Goal: Register for event/course

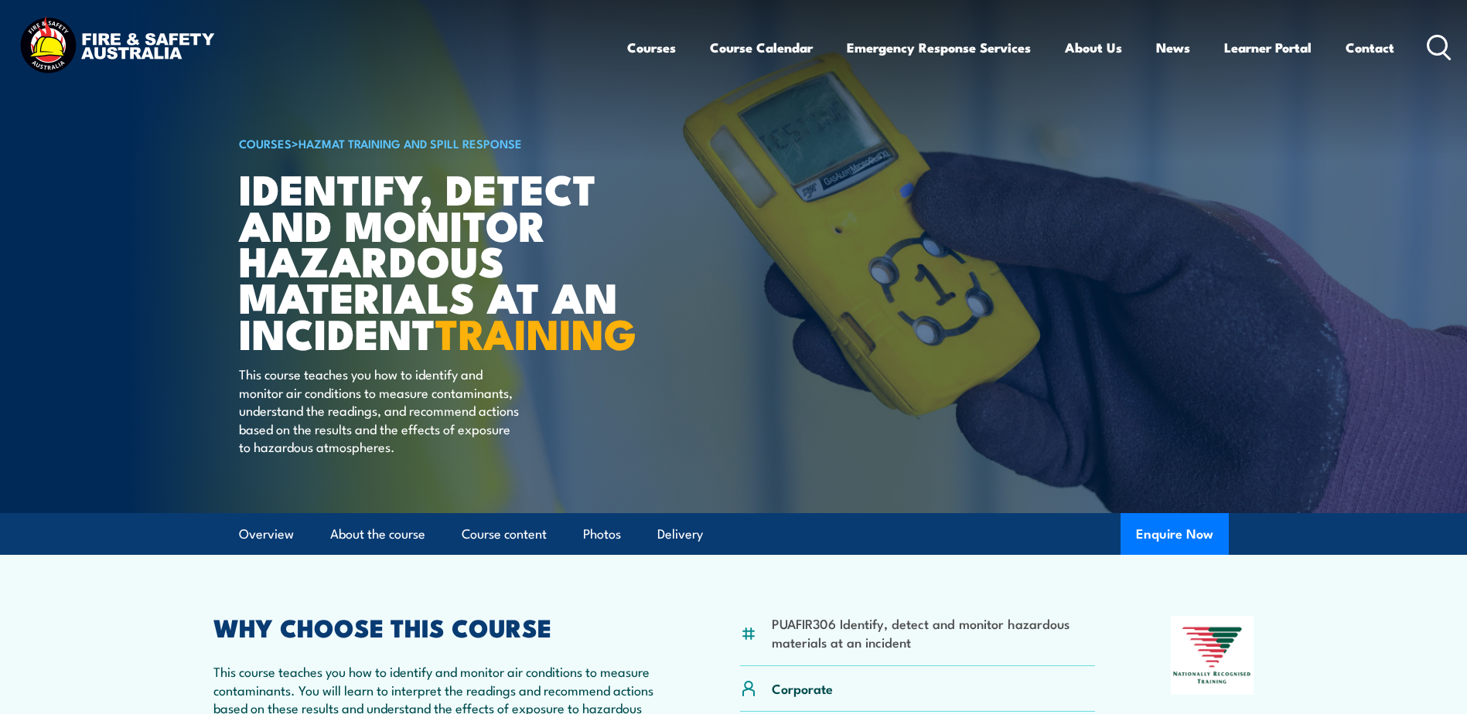
click at [1445, 40] on circle at bounding box center [1437, 45] width 19 height 19
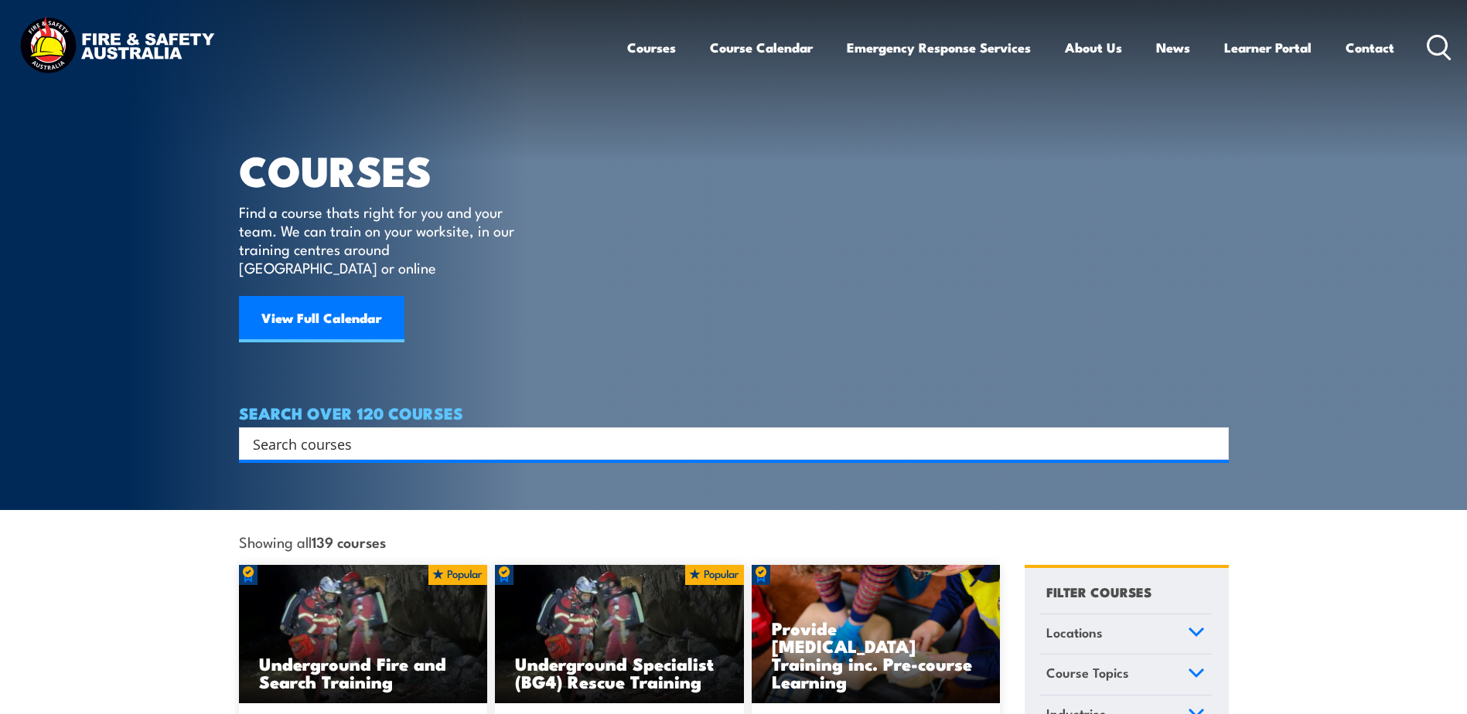
click at [297, 432] on input "Search input" at bounding box center [724, 443] width 942 height 23
paste input "DG & GHS Refresher"
type input "DG & GHS Refresher"
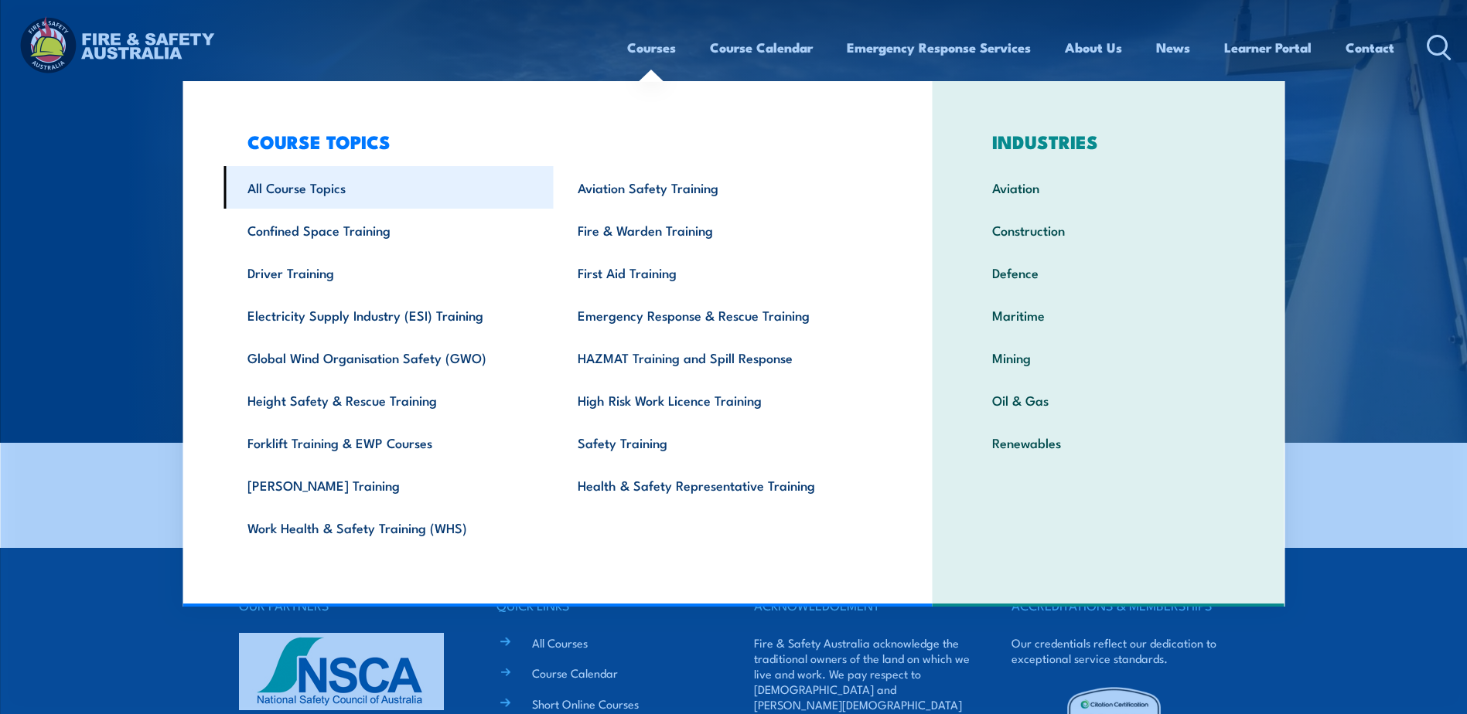
click at [275, 195] on link "All Course Topics" at bounding box center [388, 187] width 330 height 43
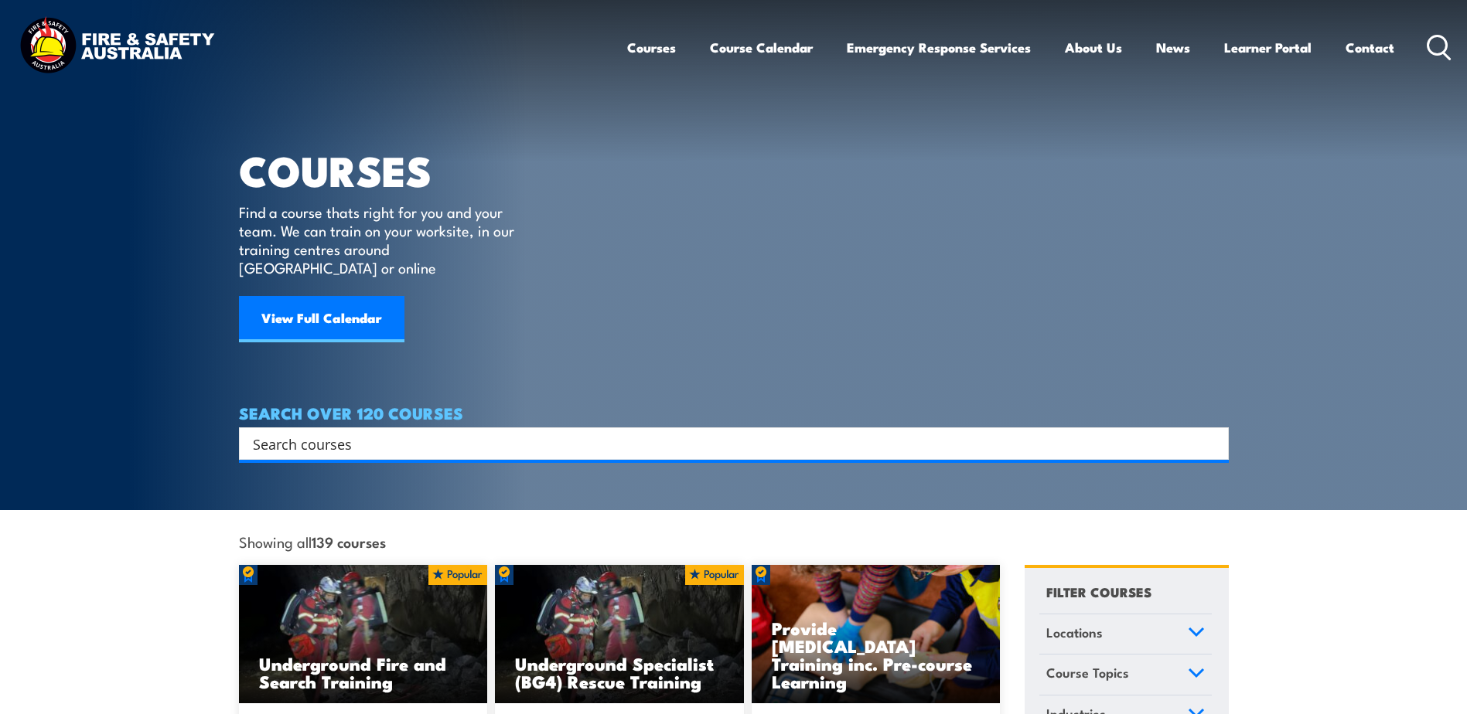
click at [260, 432] on input "Search input" at bounding box center [724, 443] width 942 height 23
type input "dangerous"
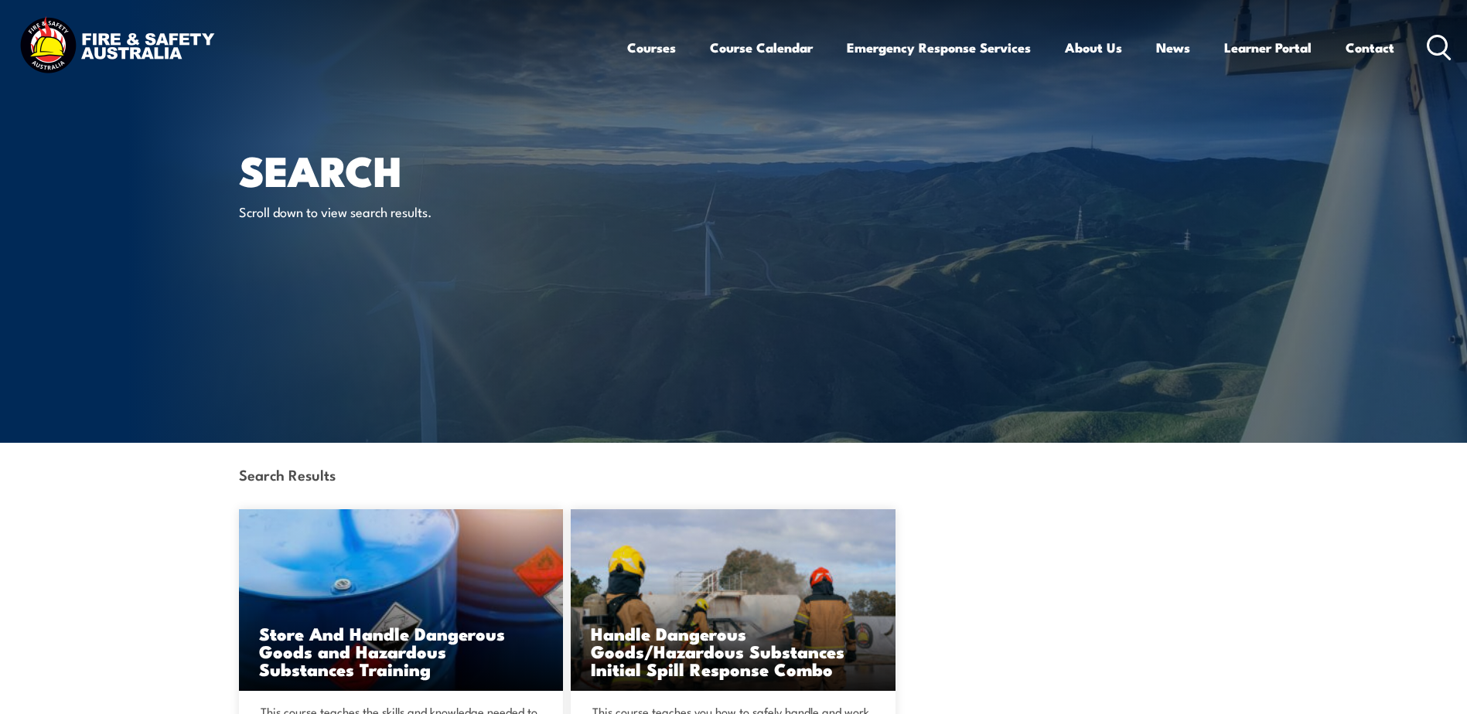
scroll to position [335, 0]
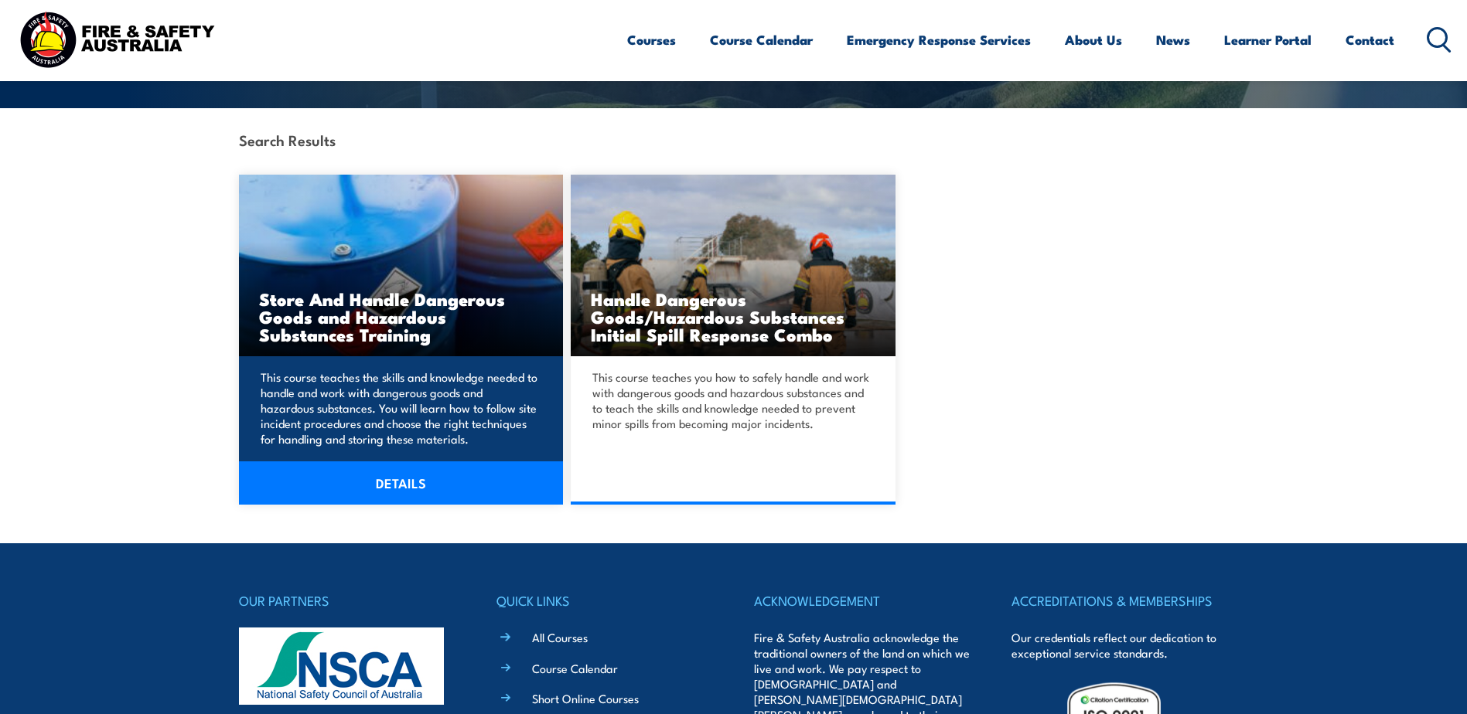
click at [404, 305] on h3 "Store And Handle Dangerous Goods and Hazardous Substances Training" at bounding box center [401, 316] width 285 height 53
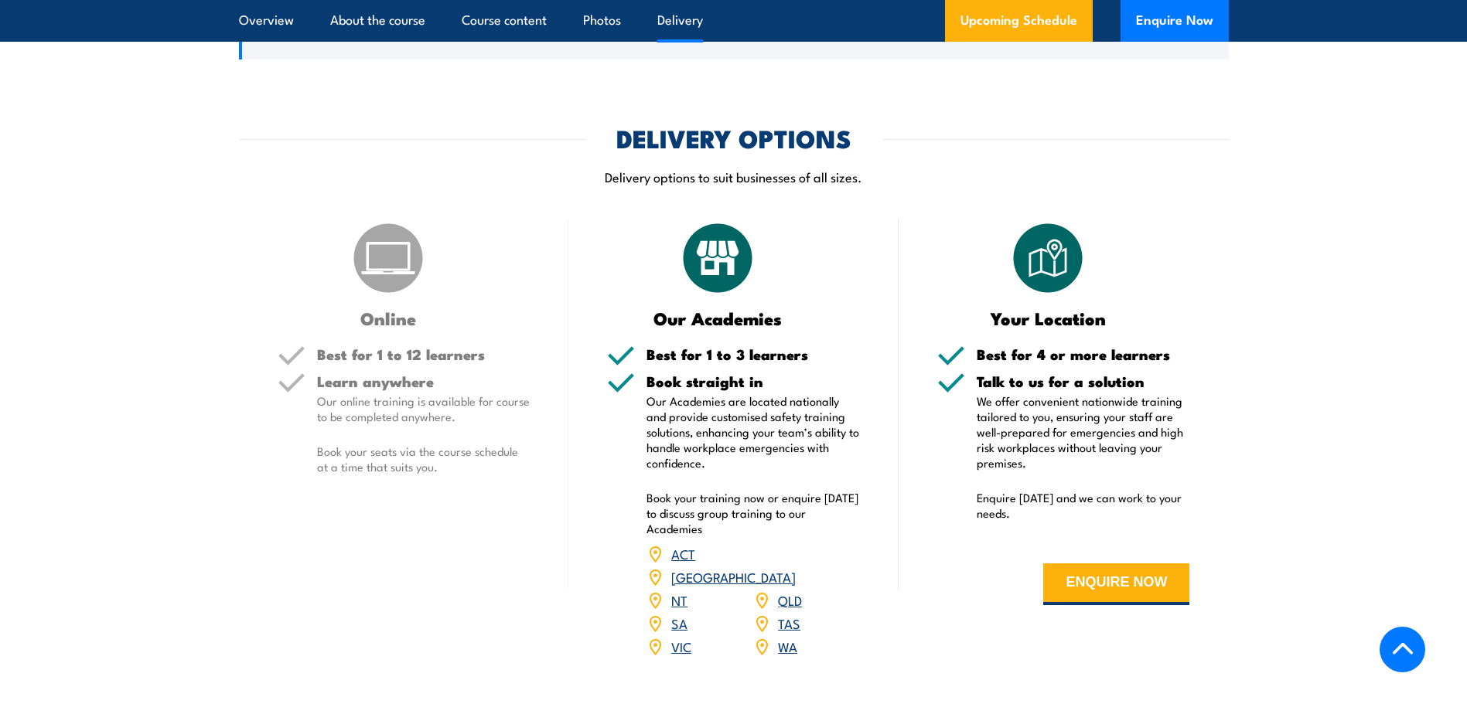
scroll to position [2345, 0]
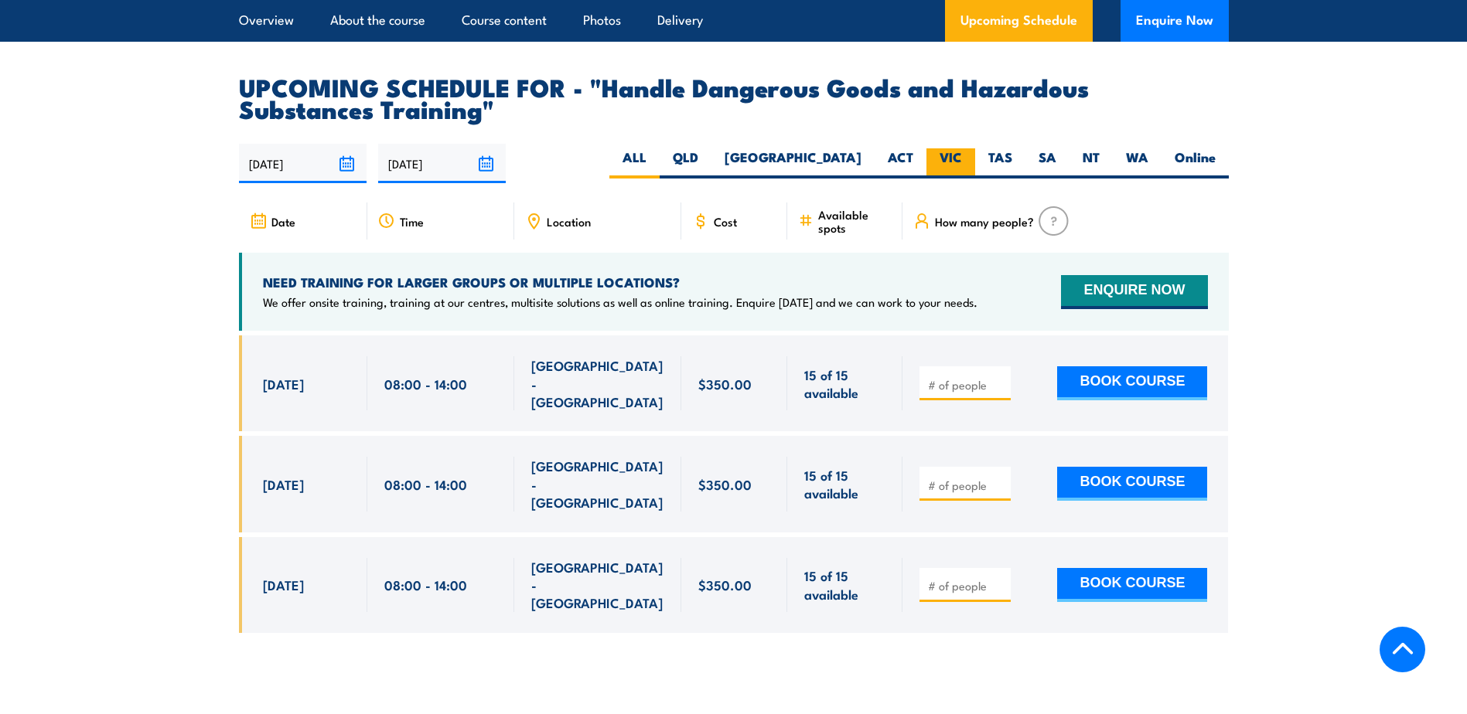
click at [955, 176] on label "VIC" at bounding box center [950, 163] width 49 height 30
click at [962, 159] on input "VIC" at bounding box center [967, 153] width 10 height 10
radio input "true"
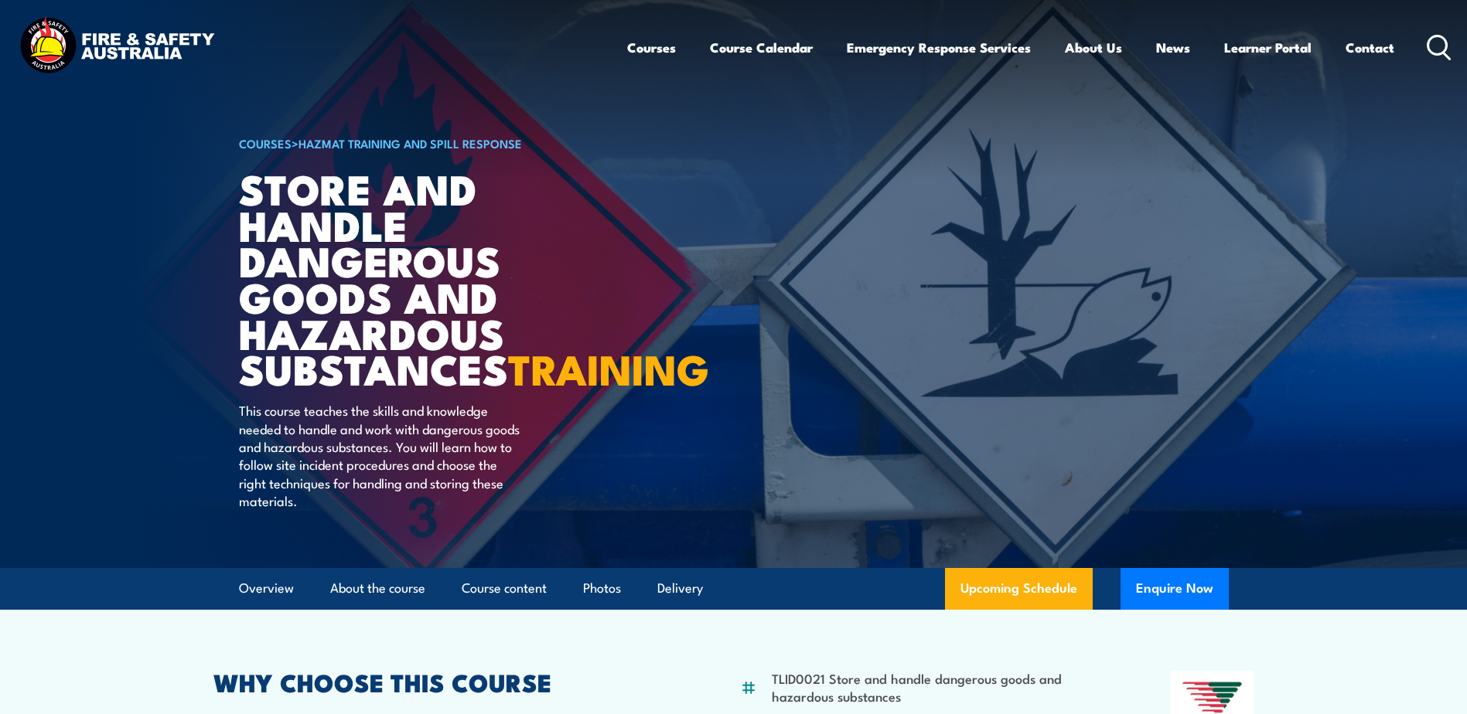
click at [1447, 43] on circle at bounding box center [1437, 45] width 19 height 19
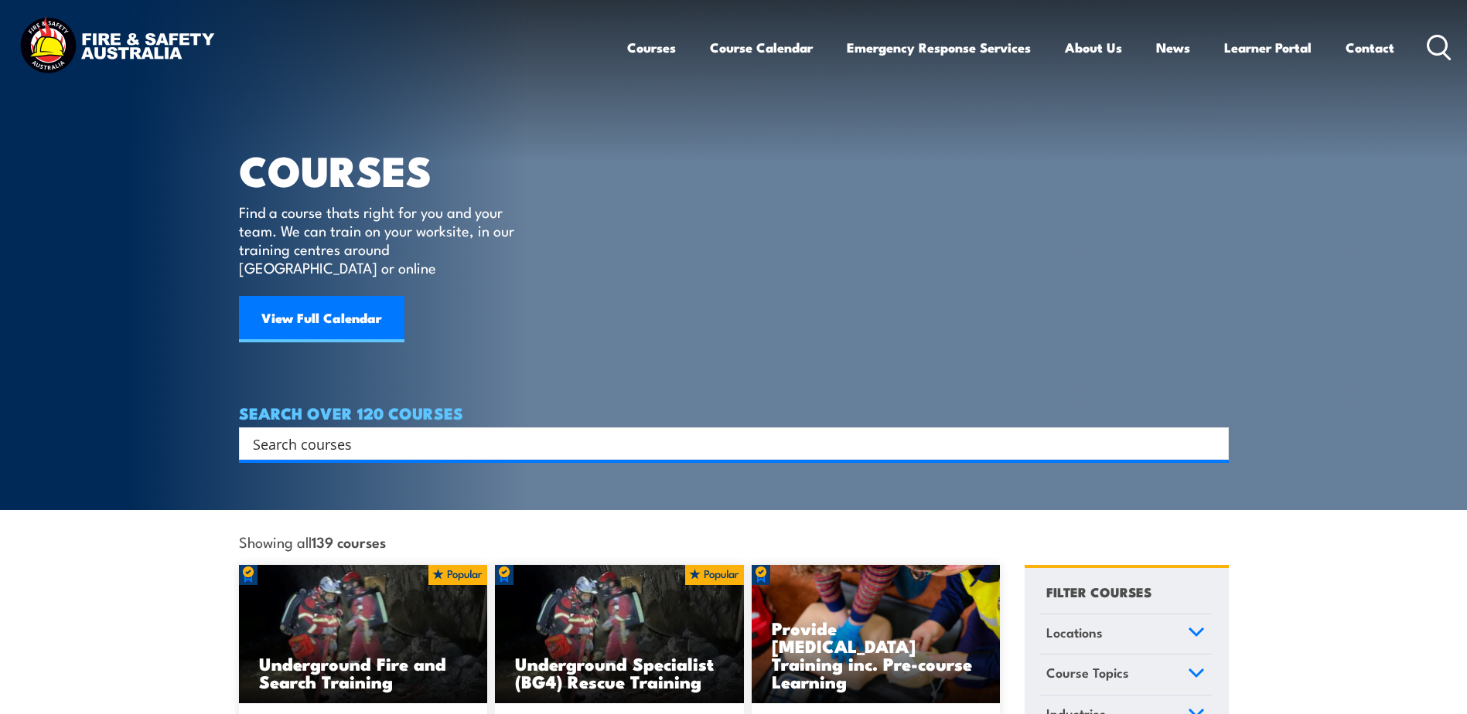
click at [308, 432] on input "Search input" at bounding box center [724, 443] width 942 height 23
paste input "Fire Extinguisher Training"
type input "Fire Extinguisher Training '"
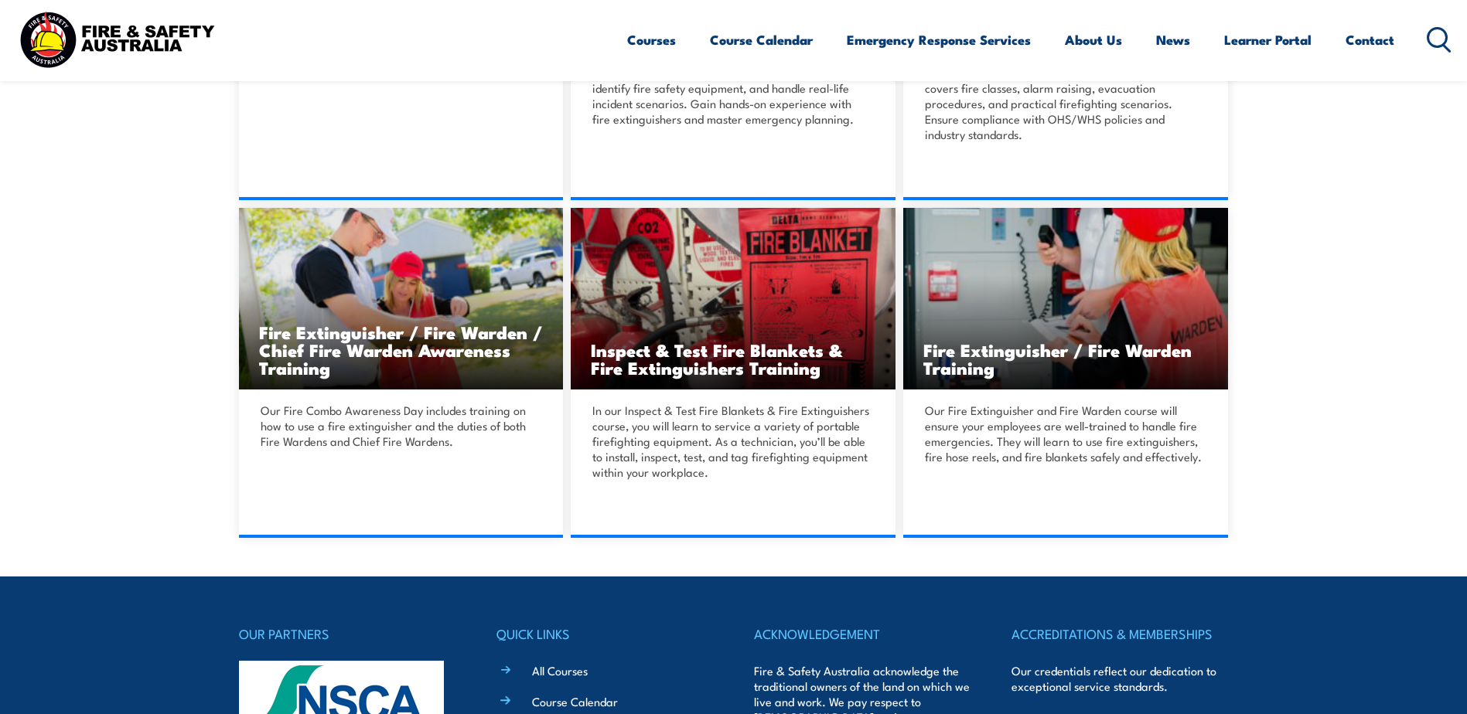
scroll to position [335, 0]
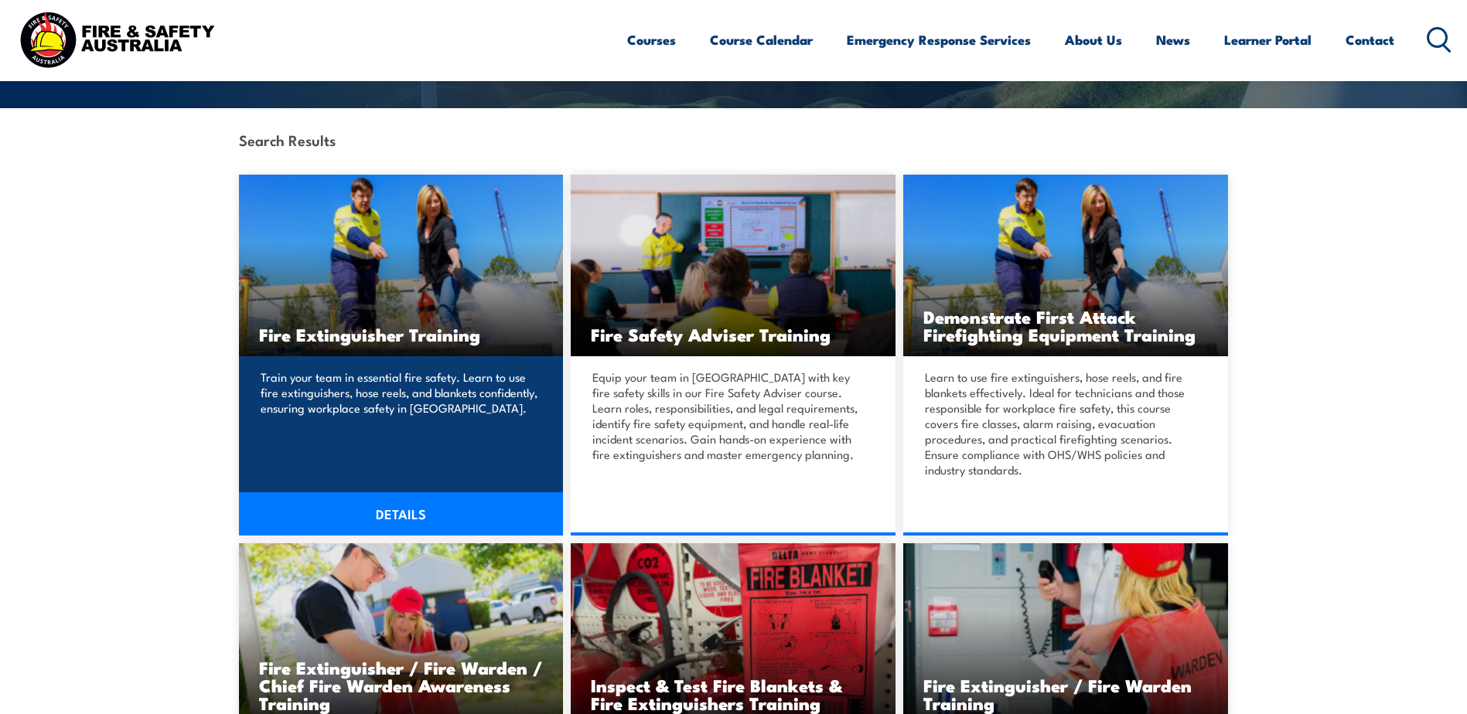
click at [448, 309] on img at bounding box center [401, 266] width 325 height 182
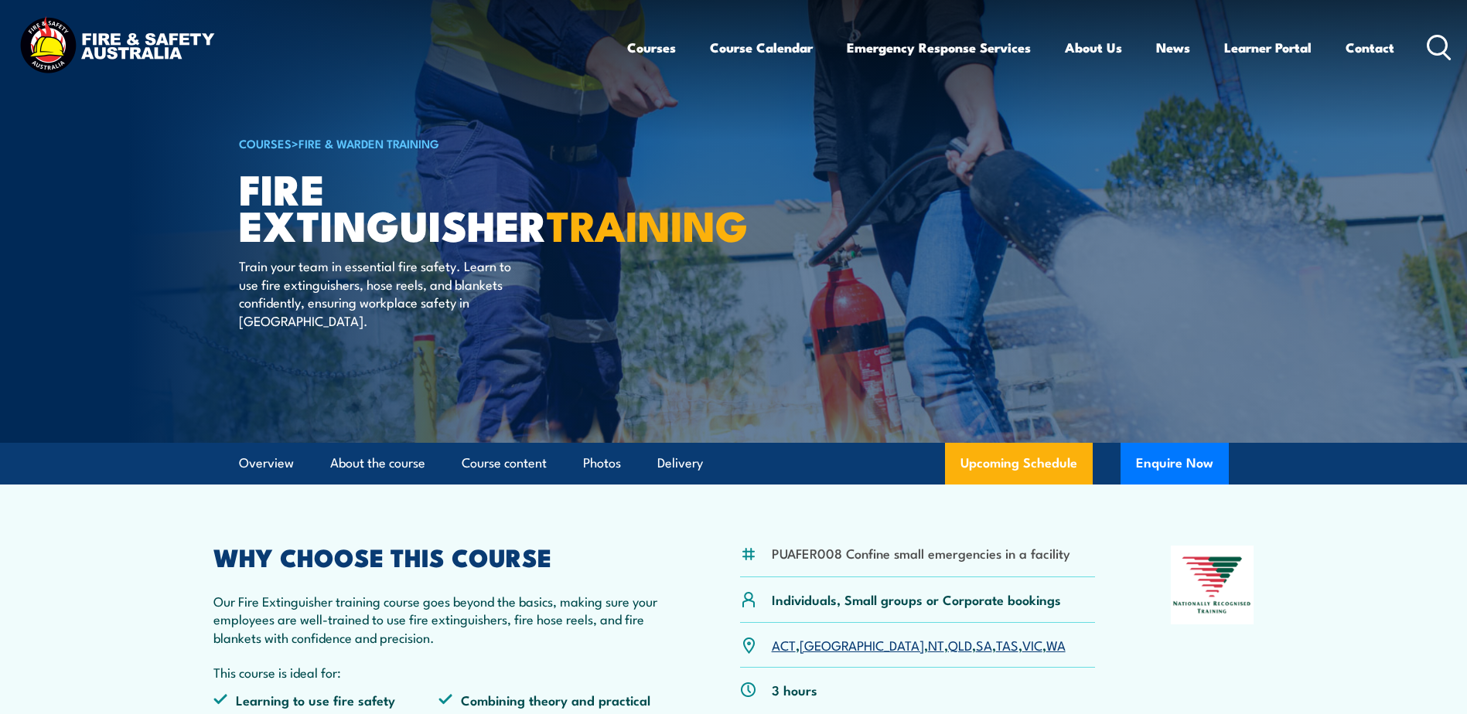
scroll to position [335, 0]
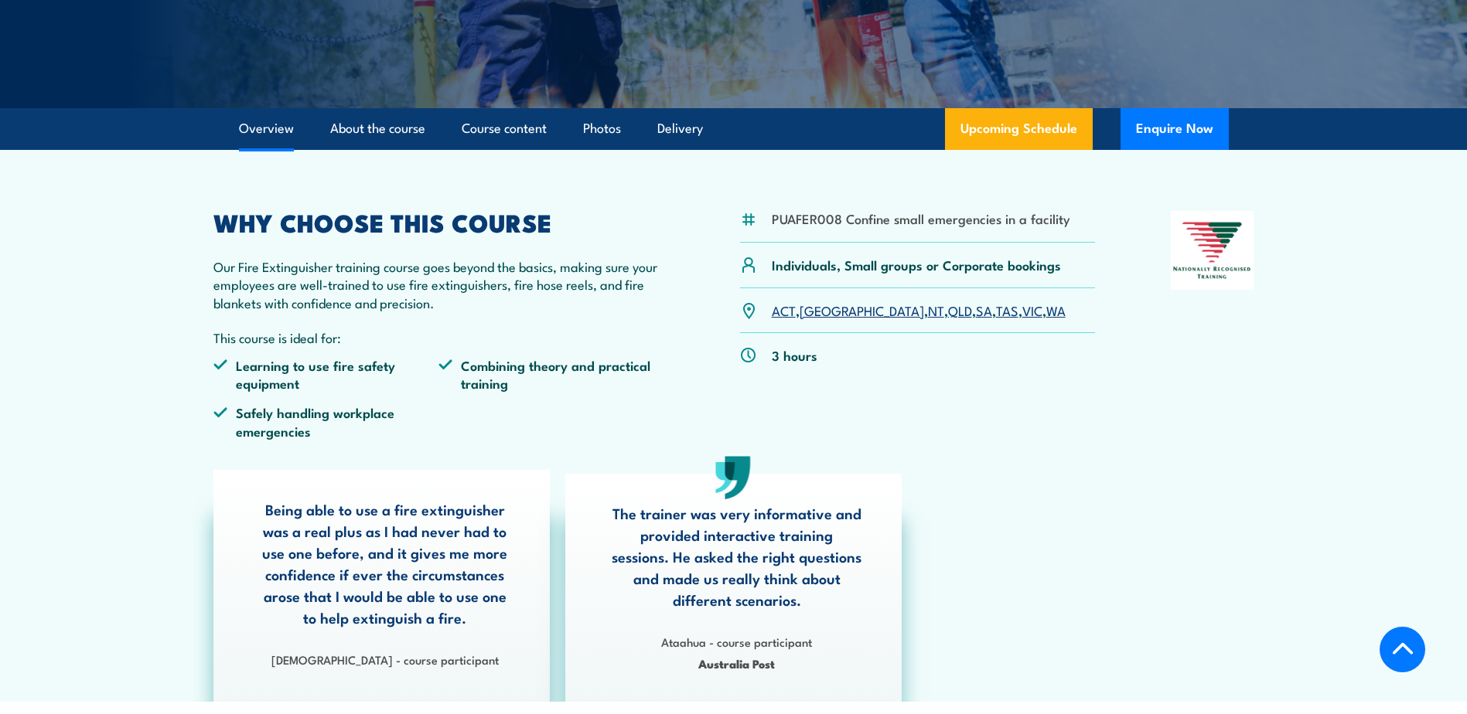
click at [1022, 312] on link "VIC" at bounding box center [1032, 310] width 20 height 19
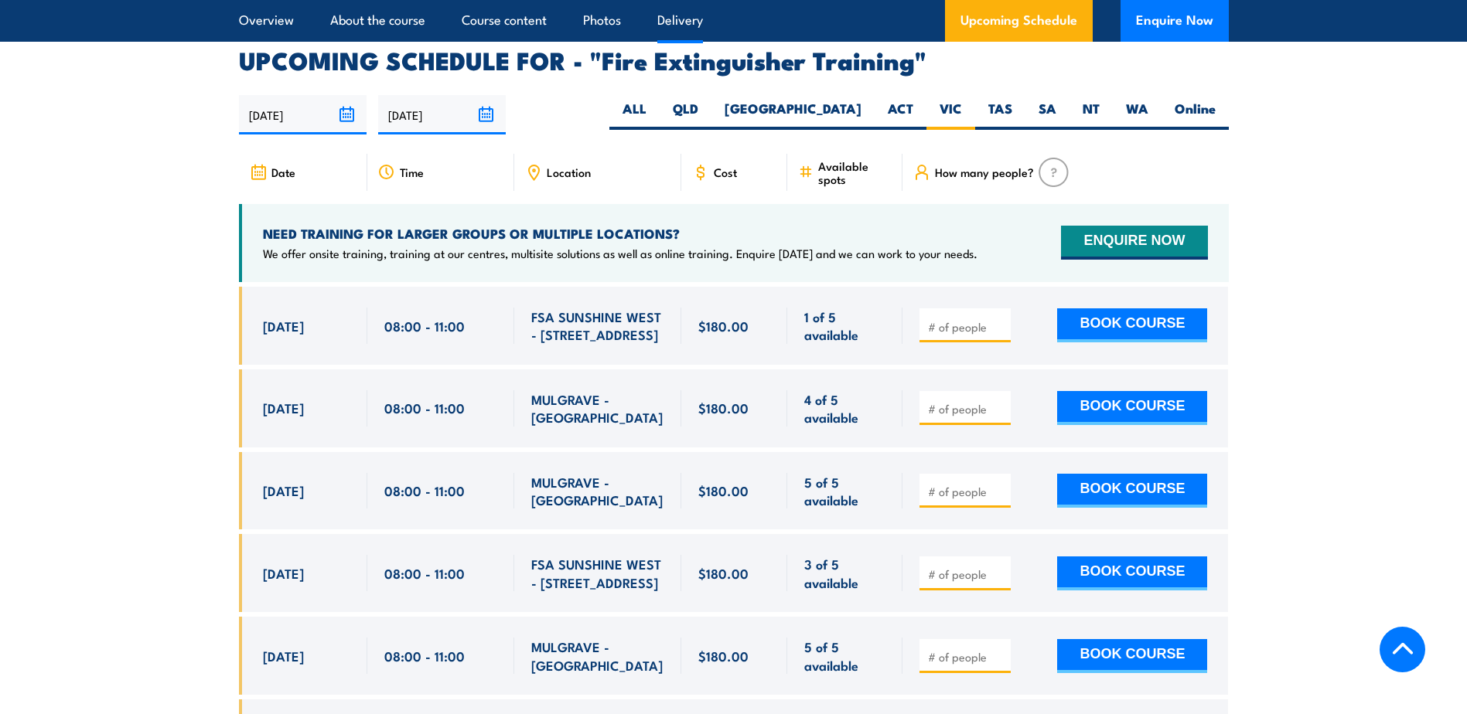
scroll to position [2595, 0]
